Goal: Answer question/provide support: Share knowledge or assist other users

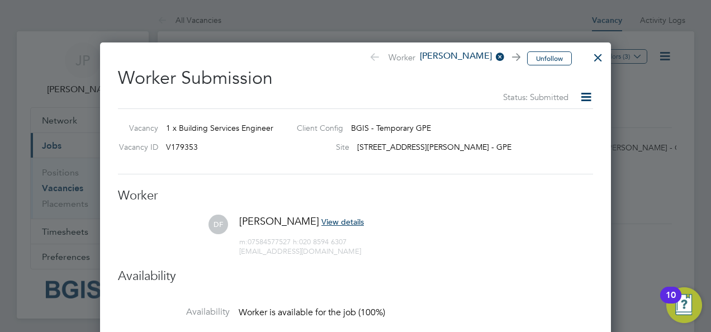
click at [599, 60] on div at bounding box center [598, 55] width 20 height 20
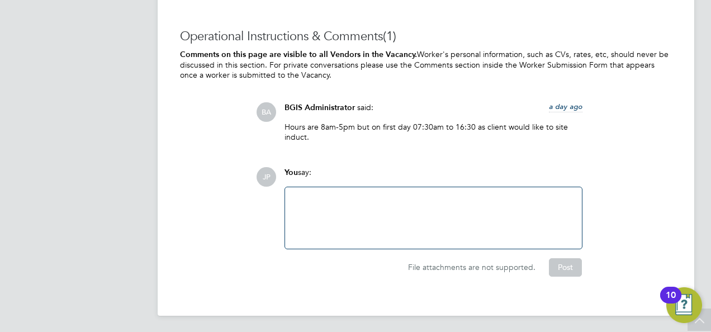
scroll to position [1493, 0]
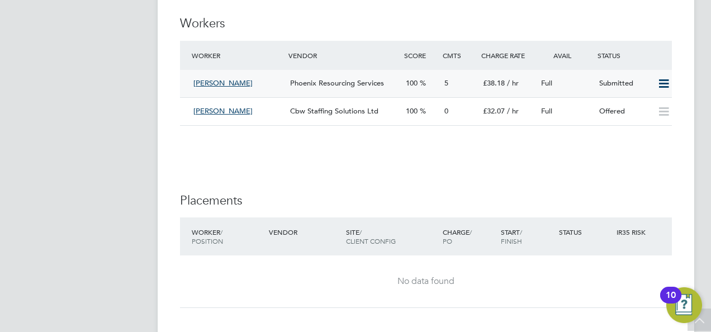
click at [562, 81] on div "Full" at bounding box center [566, 83] width 58 height 18
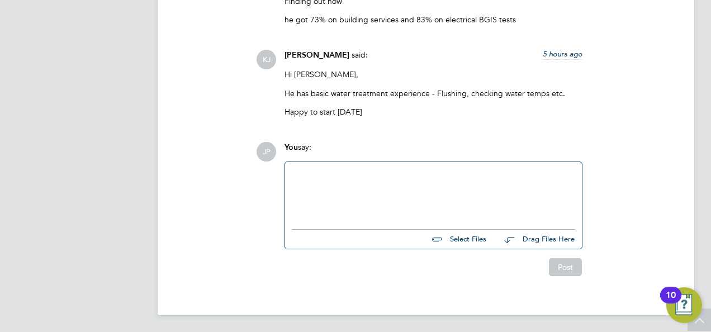
click at [413, 192] on div at bounding box center [433, 193] width 283 height 48
click at [571, 269] on button "Post" at bounding box center [565, 267] width 33 height 18
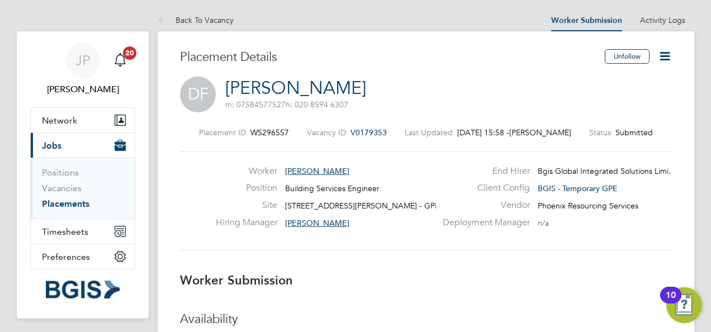
click at [664, 55] on icon at bounding box center [665, 56] width 14 height 14
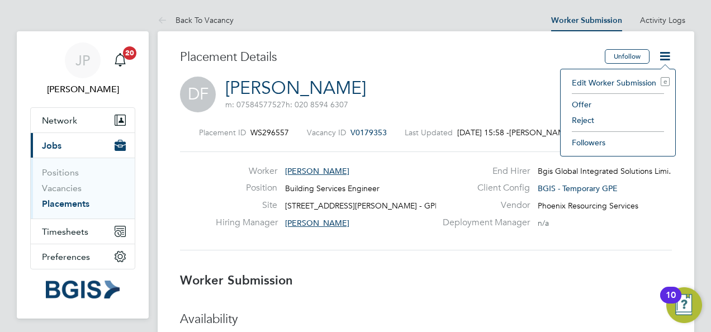
click at [600, 121] on li "Reject" at bounding box center [617, 120] width 103 height 16
